Goal: Task Accomplishment & Management: Manage account settings

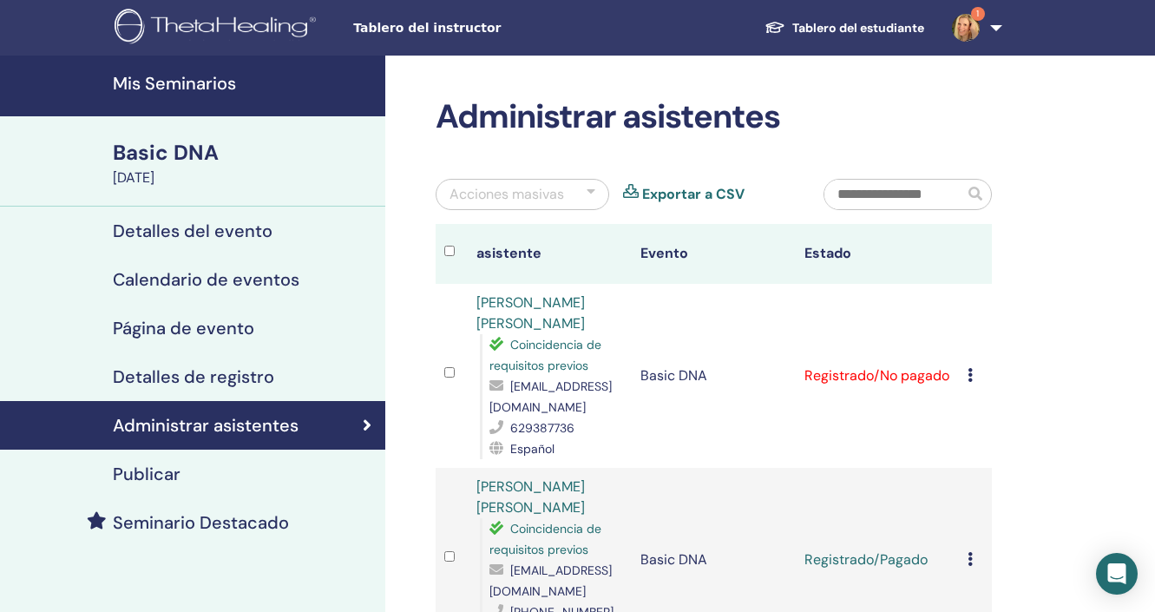
click at [965, 378] on td "Cancelar registro No autocertificar Marcar como pagado Marcar como no pagado Ma…" at bounding box center [974, 376] width 33 height 184
click at [969, 377] on icon at bounding box center [969, 375] width 5 height 14
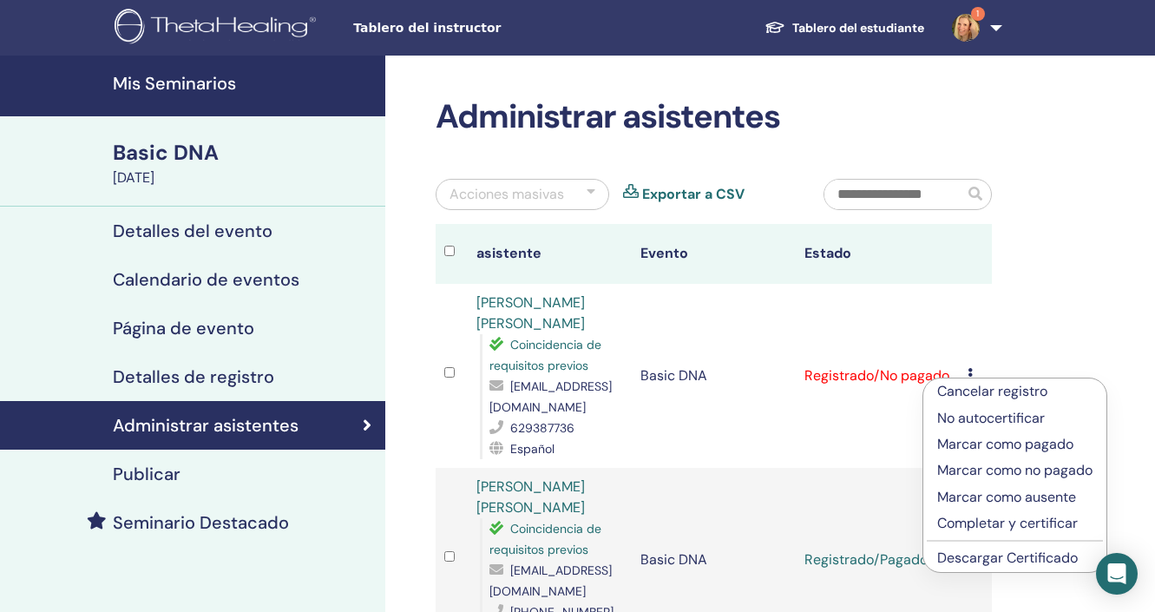
click at [941, 437] on p "Marcar como pagado" at bounding box center [1014, 444] width 155 height 21
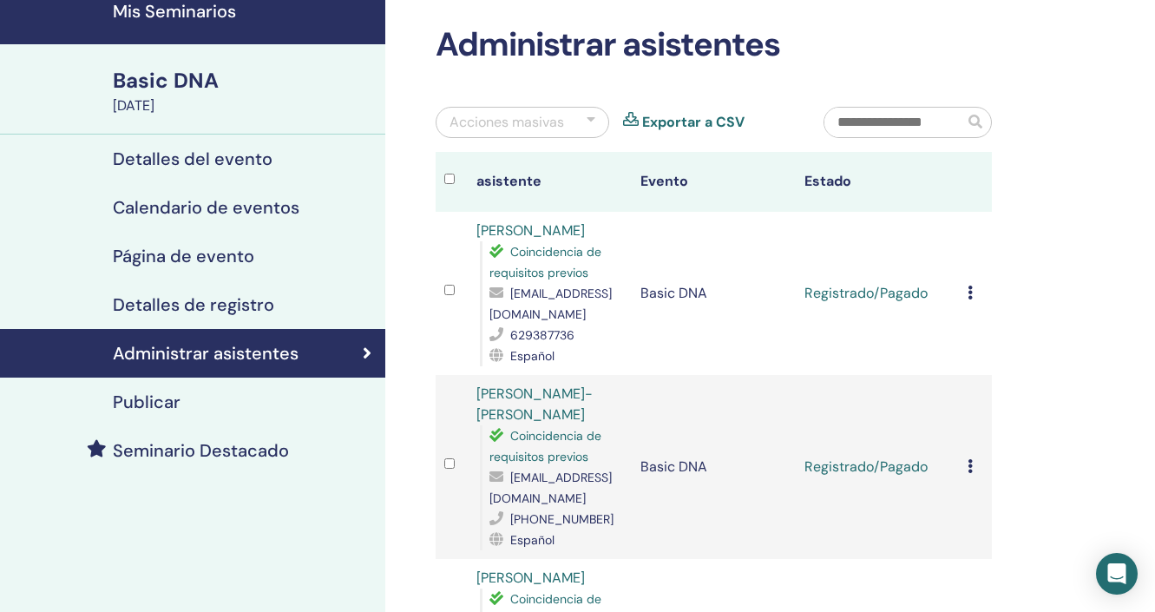
scroll to position [70, 0]
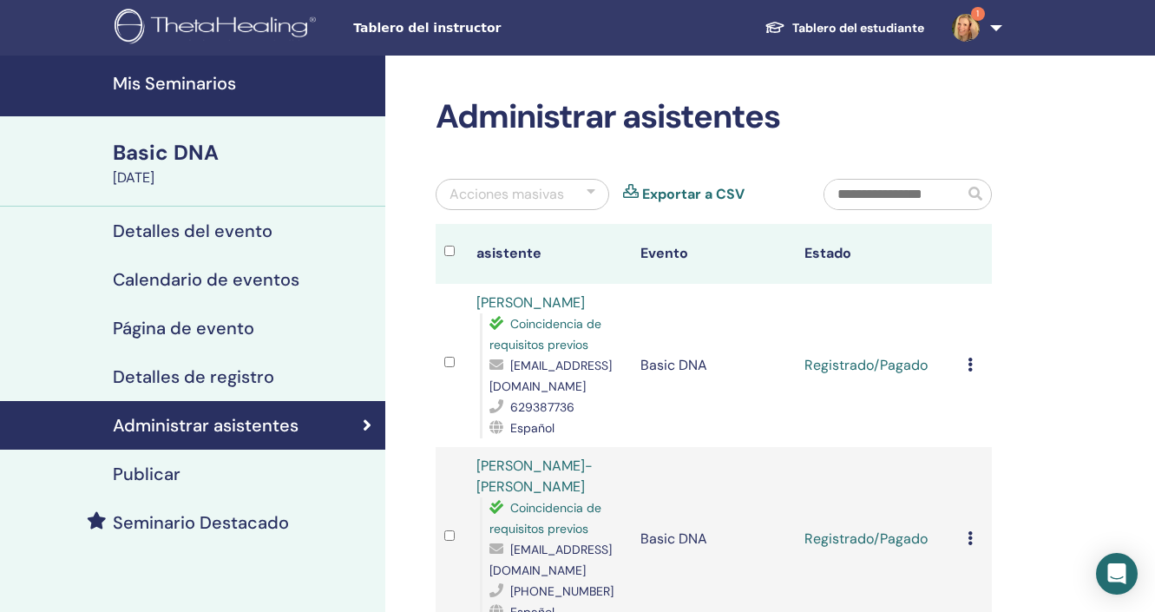
scroll to position [0, 0]
click at [962, 28] on img at bounding box center [966, 28] width 28 height 28
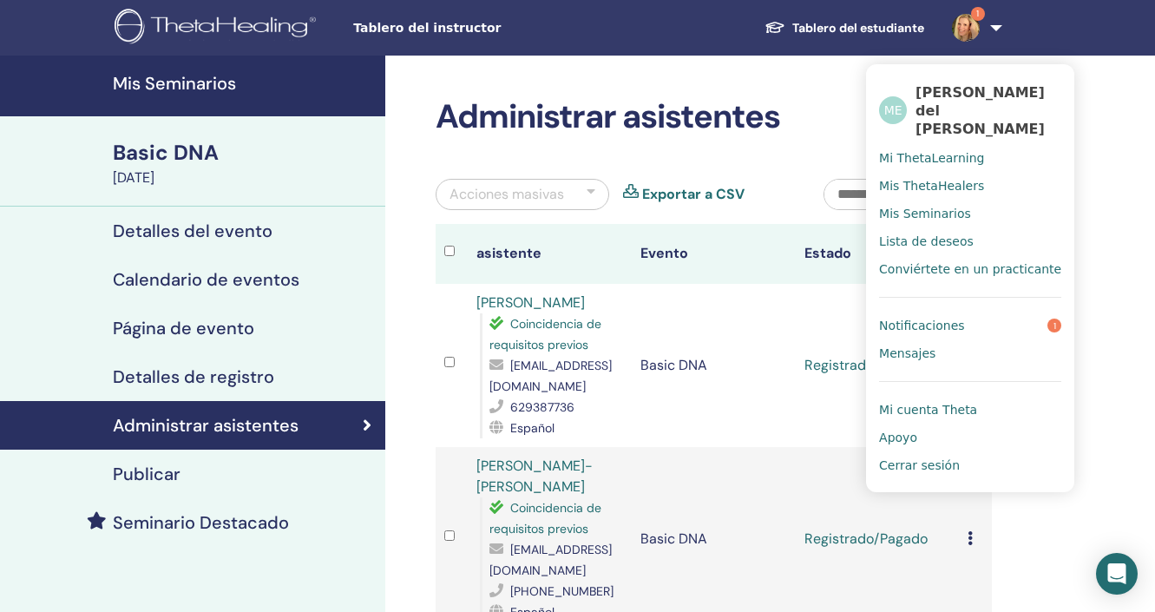
click at [926, 317] on span "Notificaciones" at bounding box center [921, 325] width 85 height 16
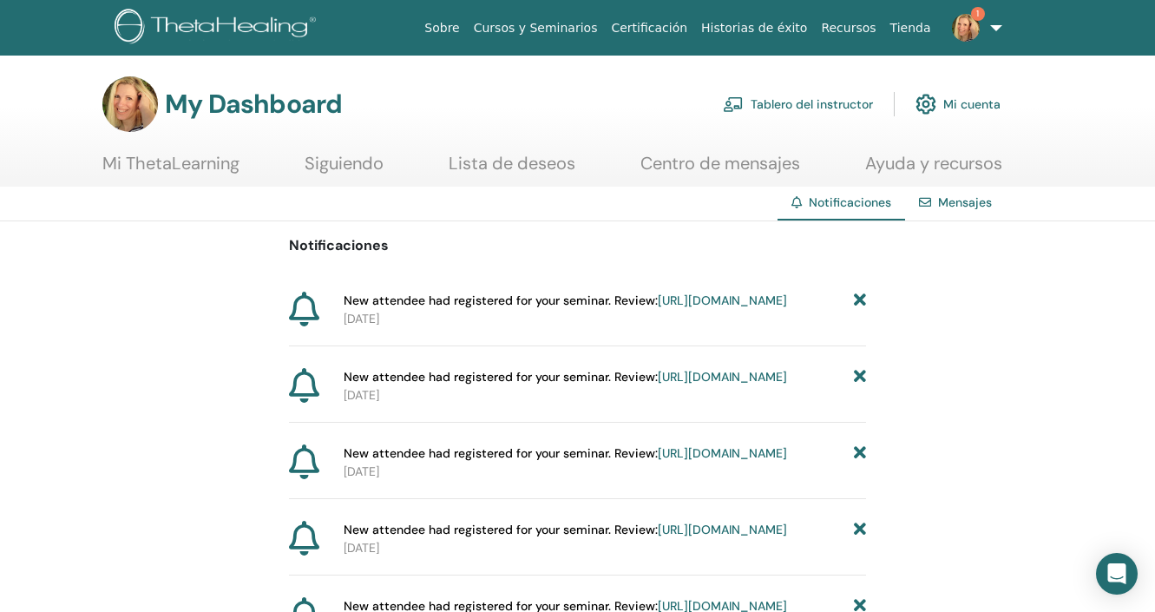
click at [970, 28] on img at bounding box center [966, 28] width 28 height 28
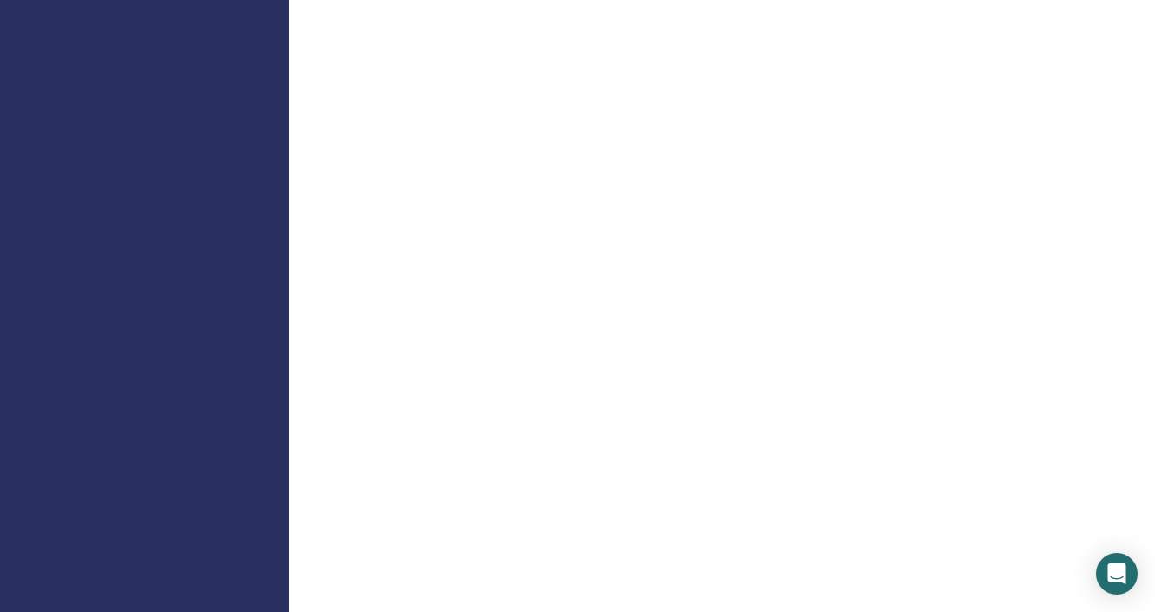
scroll to position [1526, 0]
